Goal: Navigation & Orientation: Find specific page/section

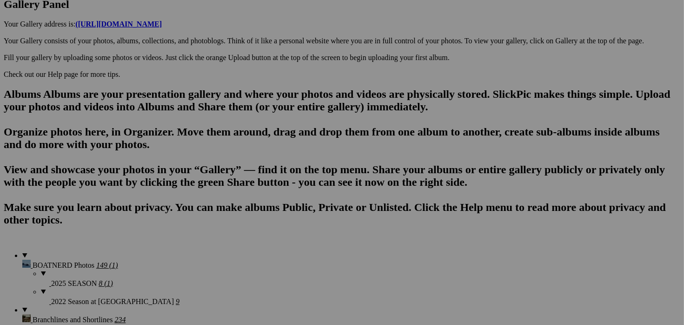
scroll to position [511, 0]
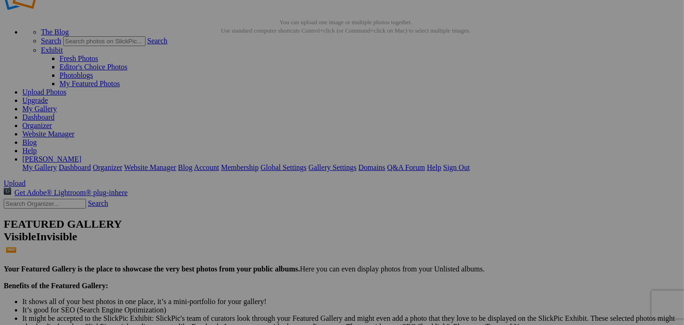
scroll to position [29, 0]
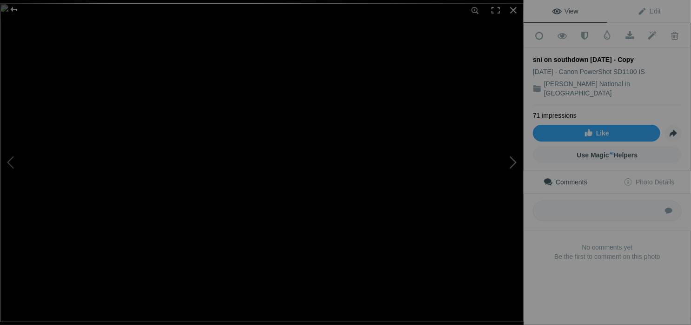
click at [515, 160] on button at bounding box center [489, 162] width 70 height 117
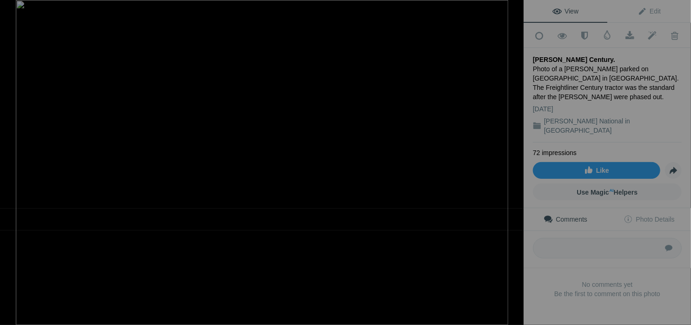
click at [515, 160] on button at bounding box center [489, 162] width 70 height 117
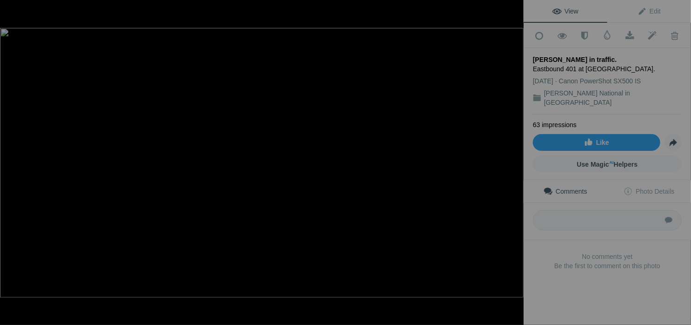
click at [515, 160] on button at bounding box center [489, 162] width 70 height 117
click at [508, 10] on div at bounding box center [513, 10] width 20 height 20
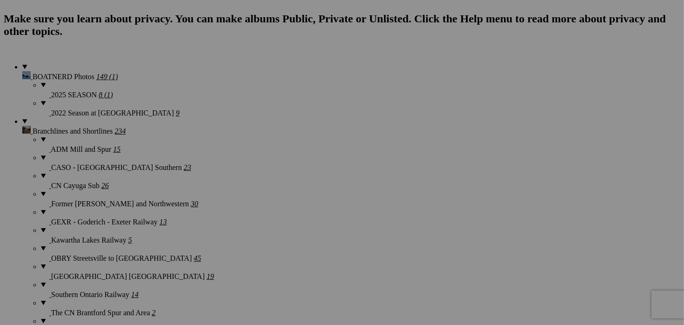
scroll to position [761, 0]
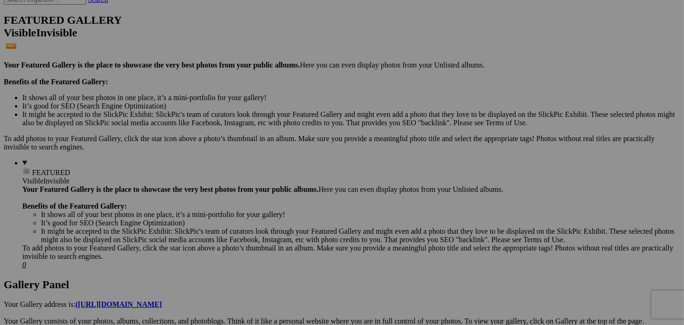
scroll to position [262, 0]
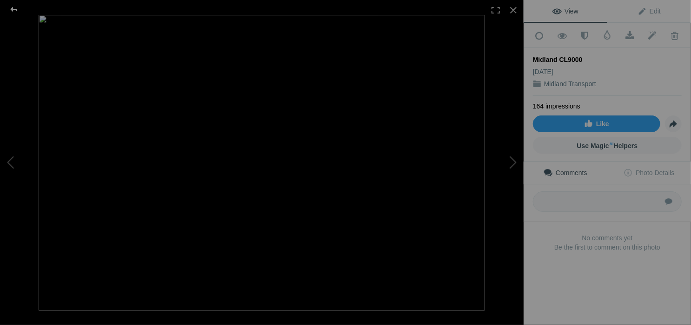
click at [12, 11] on div at bounding box center [13, 9] width 33 height 19
